Goal: Obtain resource: Obtain resource

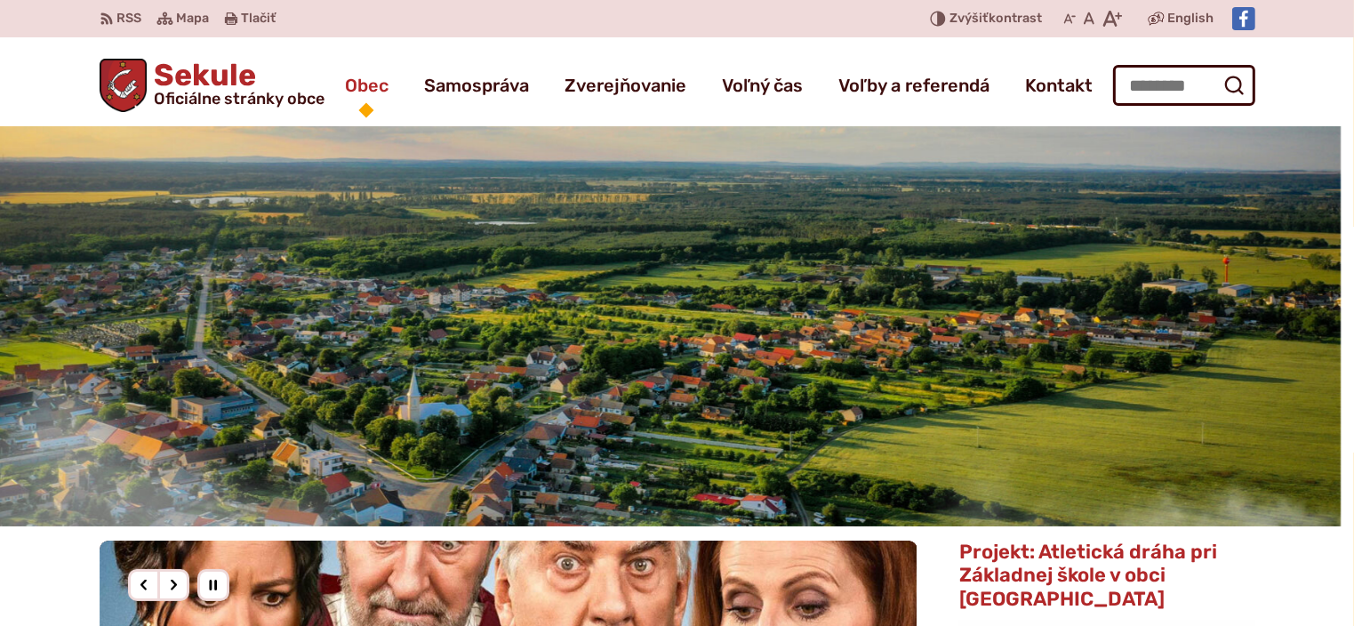
click at [370, 86] on span "Obec" at bounding box center [367, 85] width 44 height 50
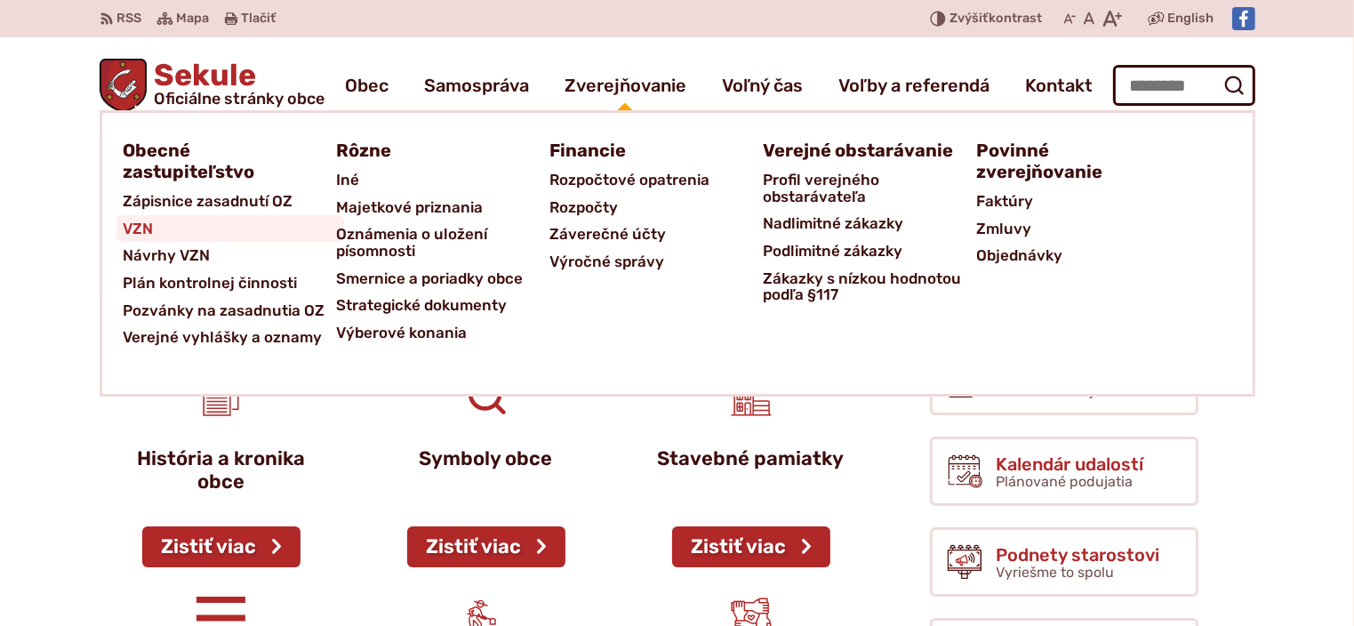
click at [146, 228] on span "VZN" at bounding box center [139, 229] width 30 height 28
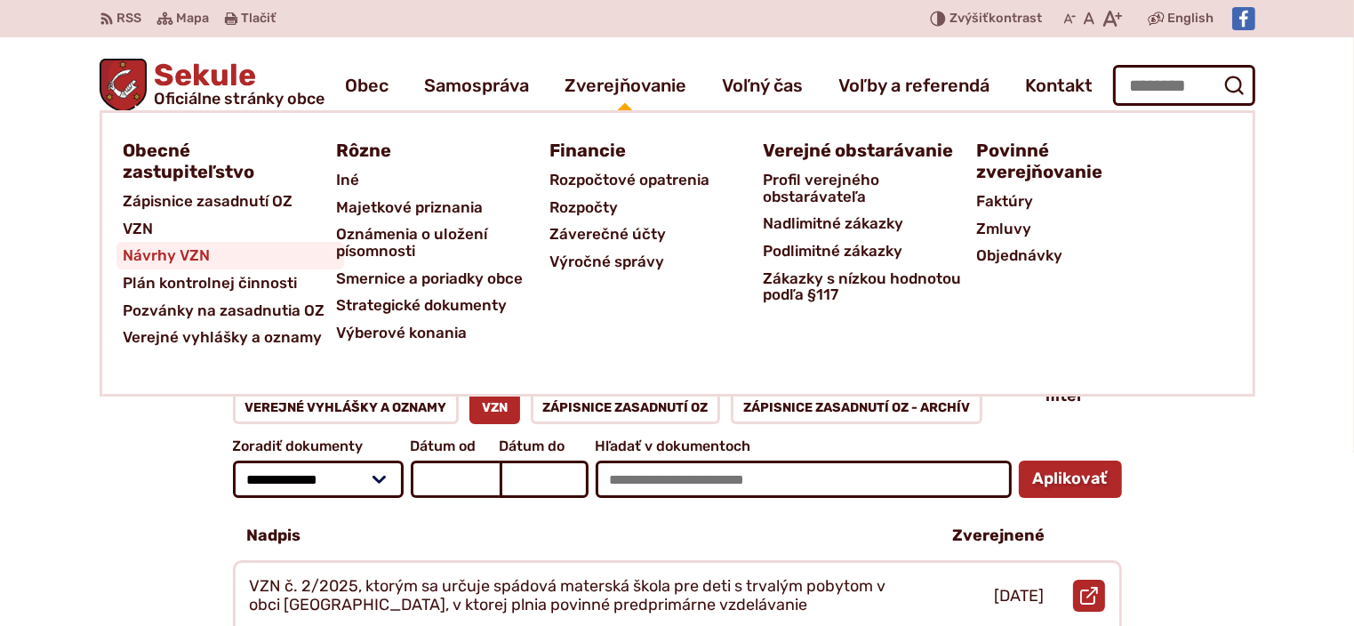
click at [190, 251] on span "Návrhy VZN" at bounding box center [167, 256] width 87 height 28
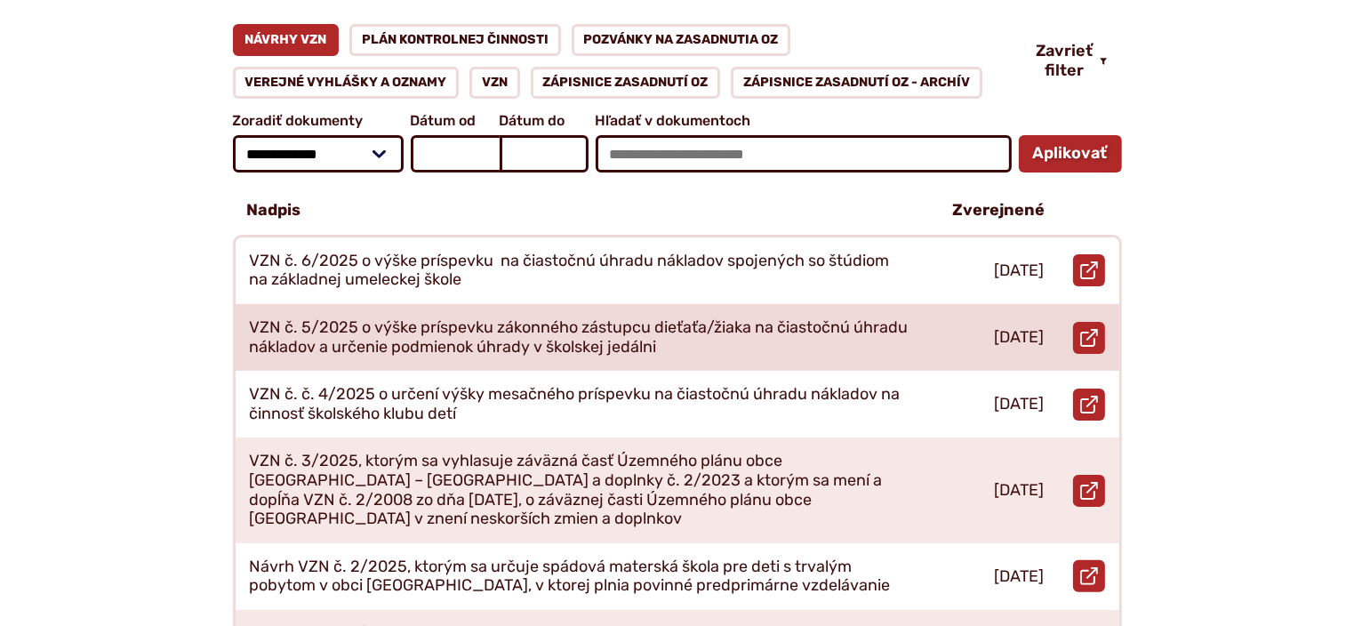
scroll to position [356, 0]
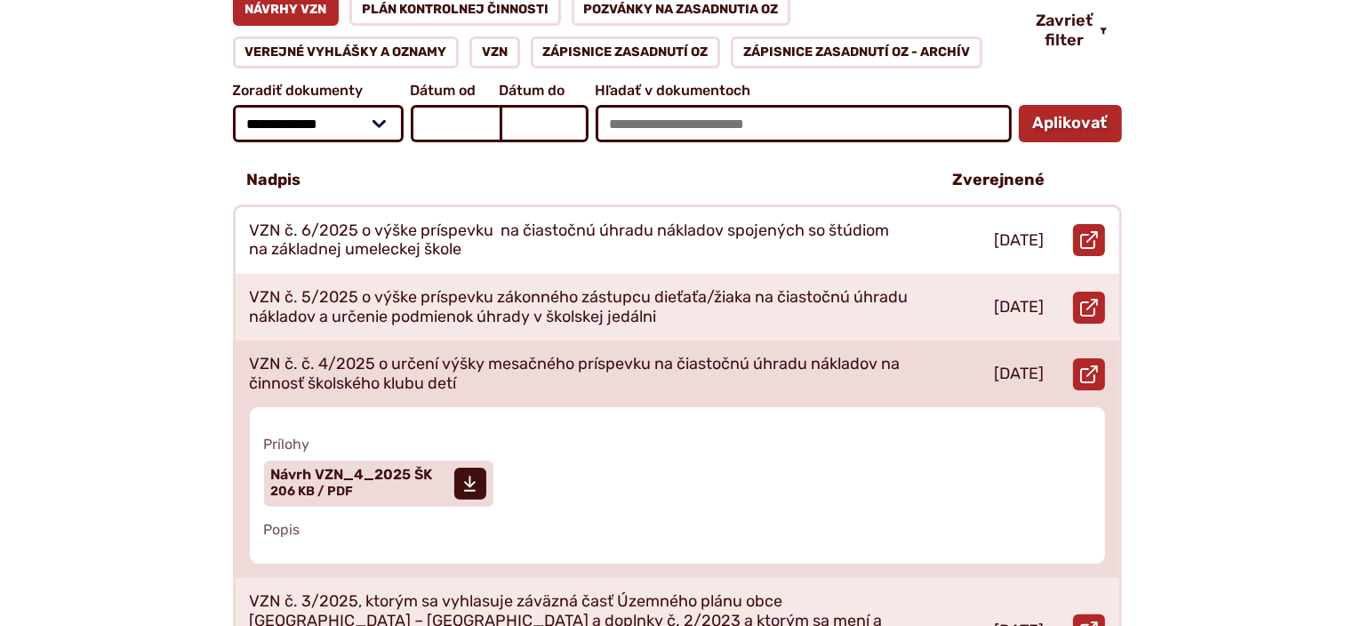
click at [491, 355] on p "VZN č. č. 4/2025 o určení výšky mesačného príspevku na čiastočnú úhradu náklado…" at bounding box center [580, 374] width 661 height 38
click at [472, 468] on span at bounding box center [470, 484] width 32 height 32
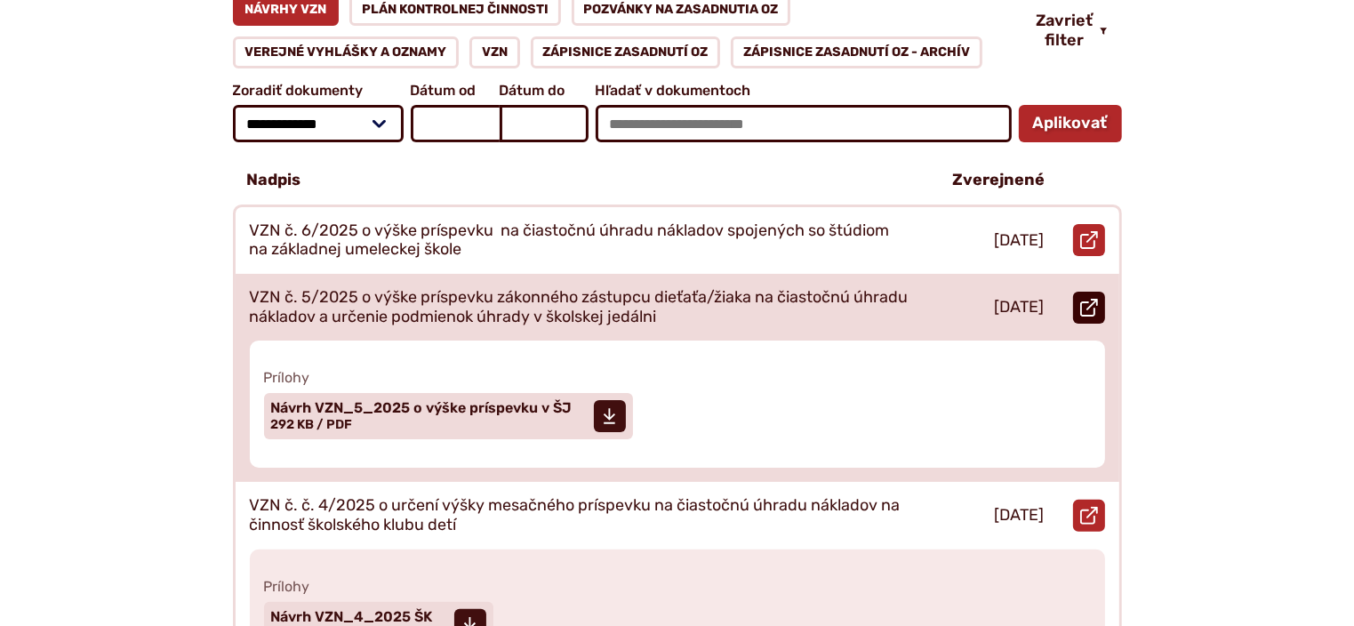
click at [1095, 299] on icon at bounding box center [1089, 308] width 18 height 18
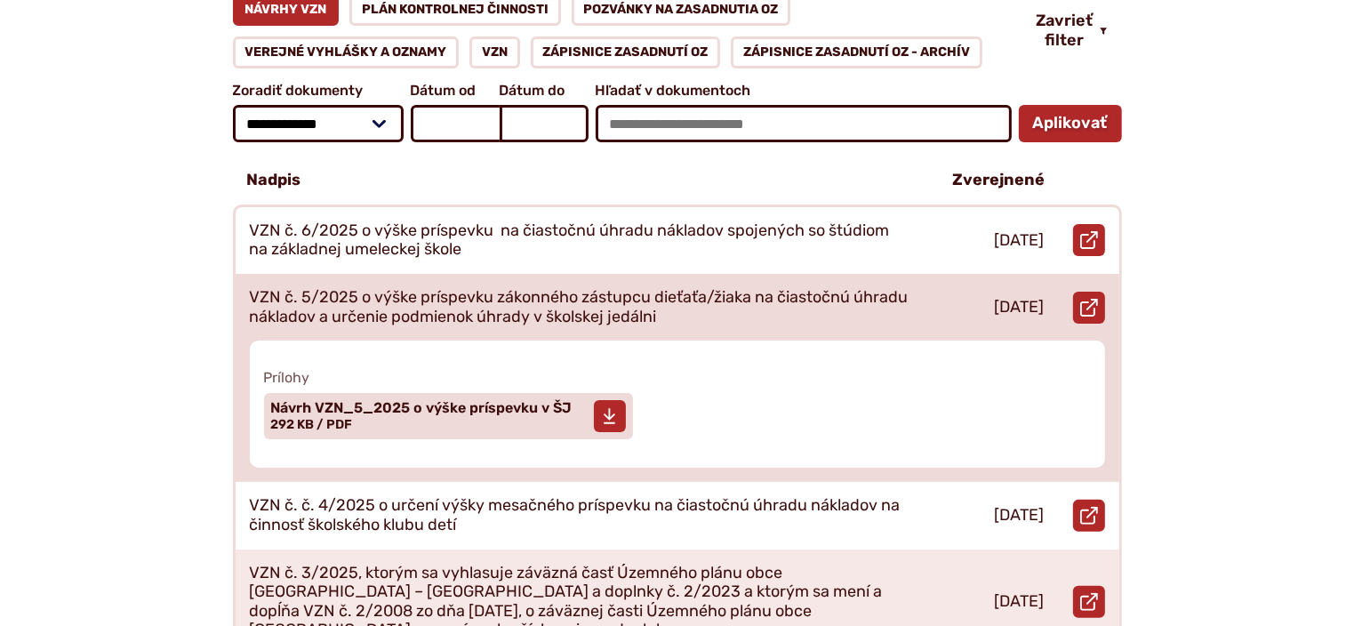
click at [440, 401] on span "Návrh VZN_5_2025 o výške príspevku v ŠJ" at bounding box center [421, 408] width 301 height 14
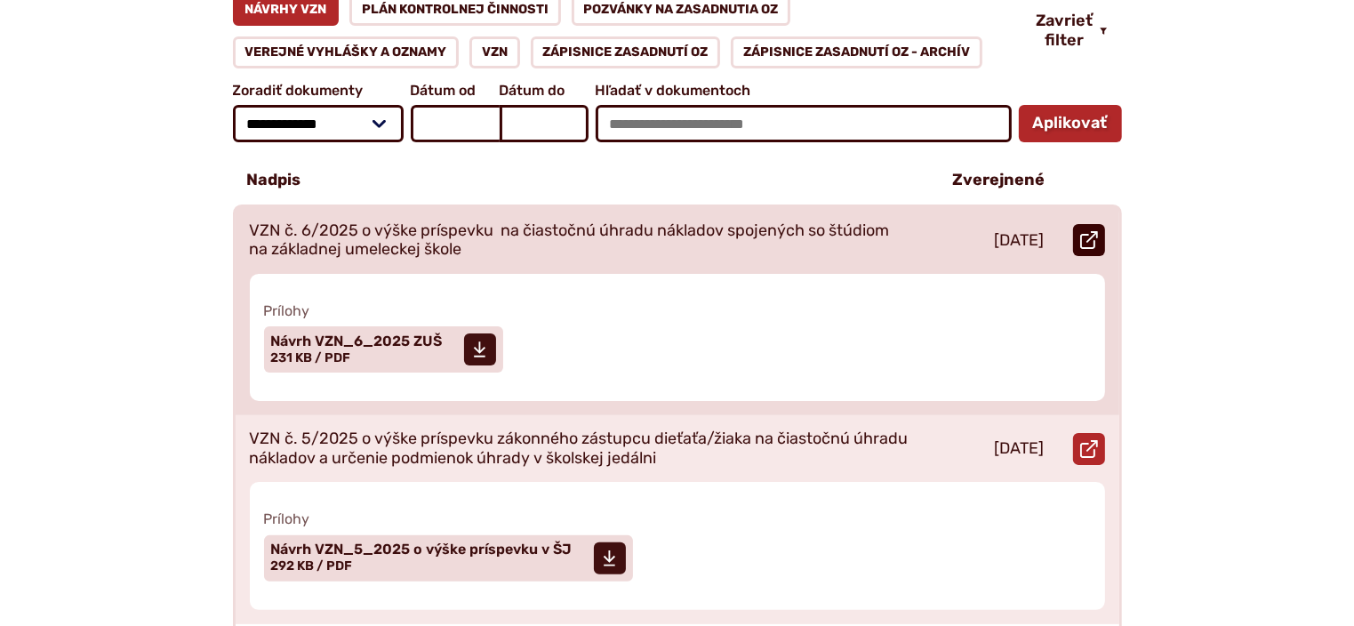
click at [1083, 231] on icon at bounding box center [1089, 240] width 18 height 18
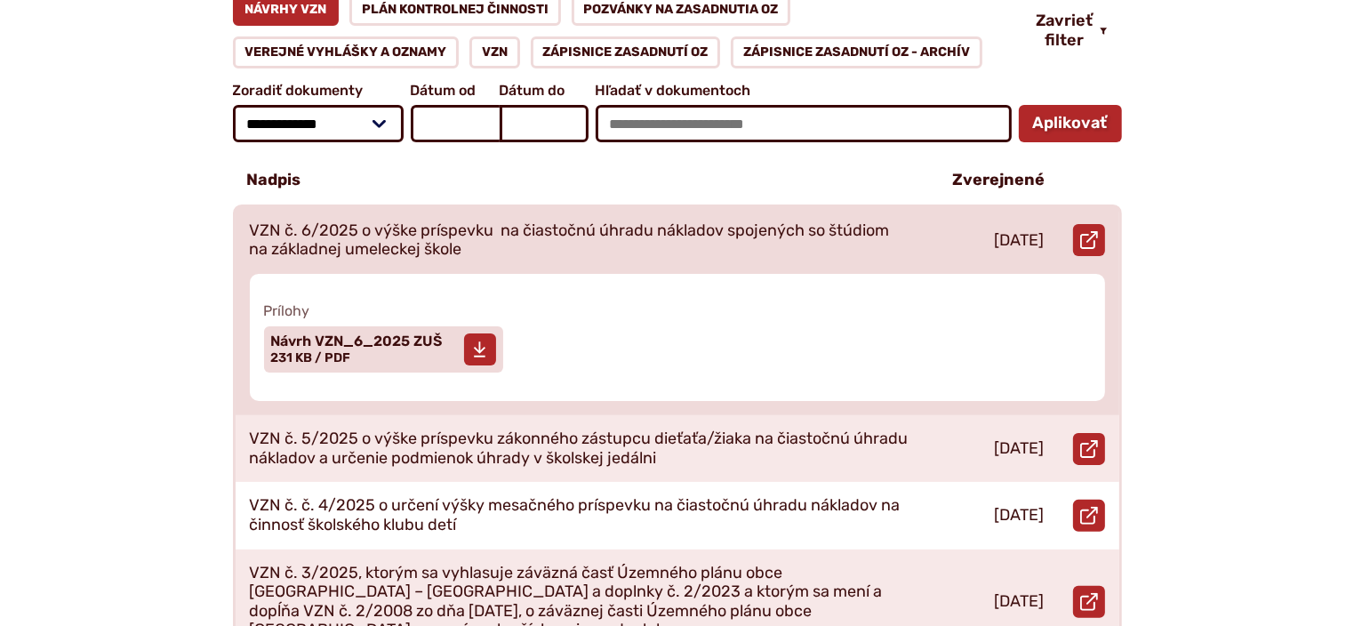
click at [392, 334] on span "Návrh VZN_6_2025 ZUŠ" at bounding box center [357, 341] width 172 height 14
